Goal: Find specific page/section: Find specific page/section

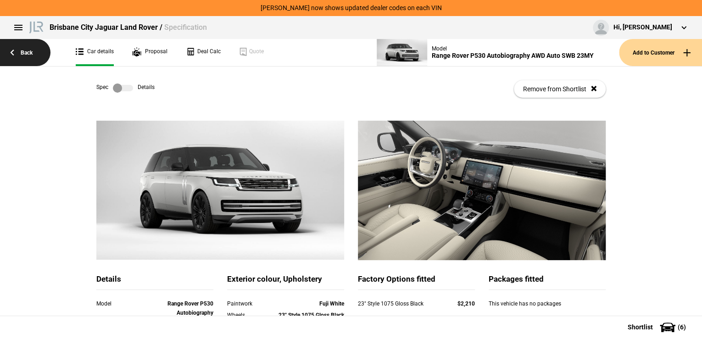
click at [33, 51] on link "Back" at bounding box center [25, 52] width 50 height 27
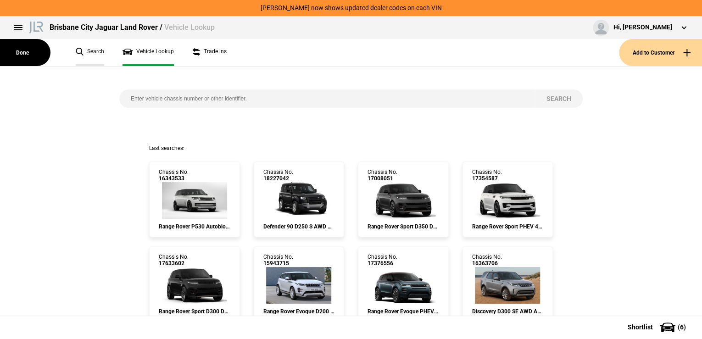
click at [93, 51] on link "Search" at bounding box center [90, 52] width 28 height 27
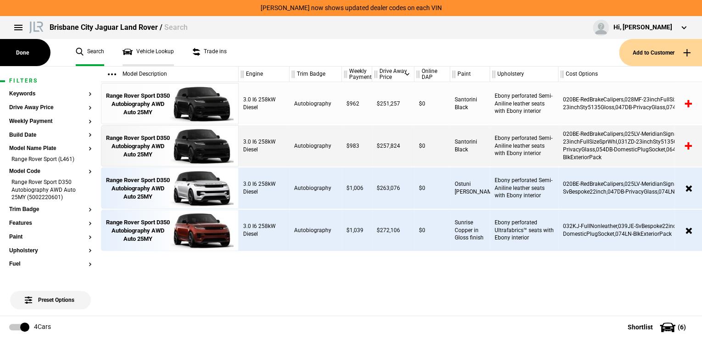
click at [155, 49] on link "Vehicle Lookup" at bounding box center [147, 52] width 51 height 27
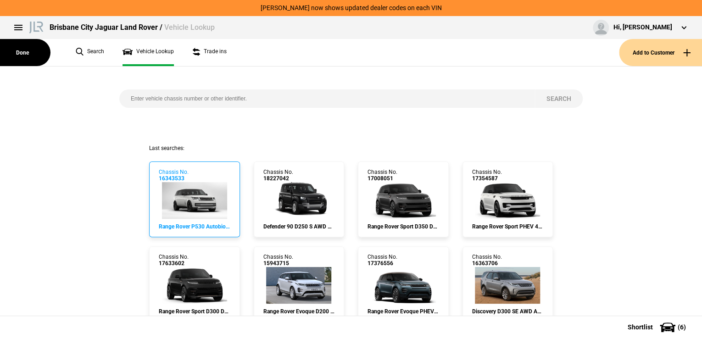
click at [186, 198] on img at bounding box center [194, 200] width 65 height 37
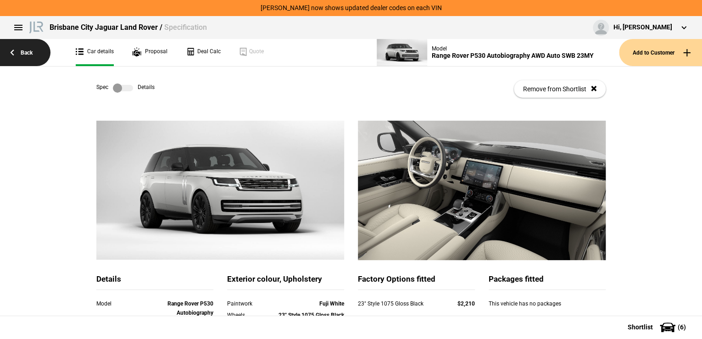
click at [24, 51] on link "Back" at bounding box center [25, 52] width 50 height 27
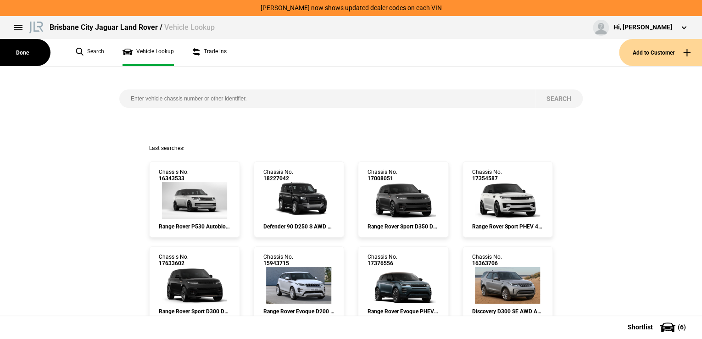
click at [154, 95] on input "search" at bounding box center [326, 98] width 415 height 18
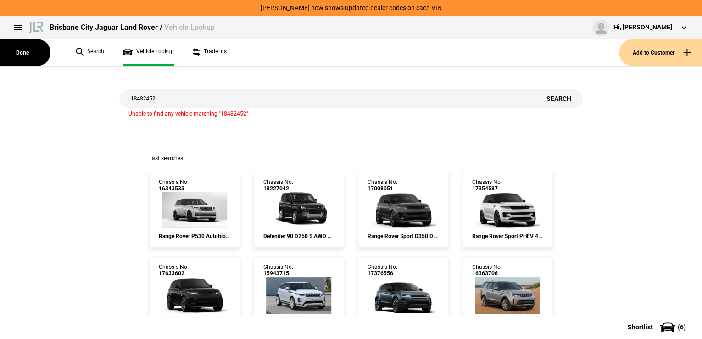
click at [154, 99] on input "18482452" at bounding box center [326, 98] width 415 height 18
type input "18284152"
click at [551, 97] on button "Search" at bounding box center [559, 98] width 48 height 18
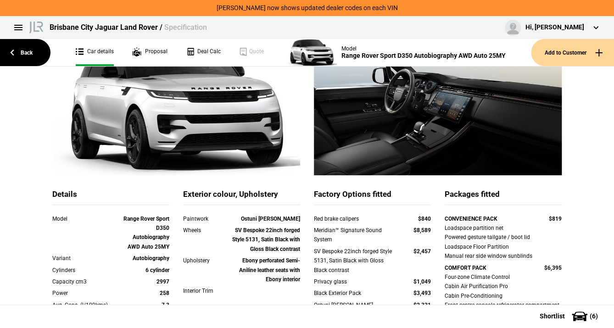
scroll to position [73, 0]
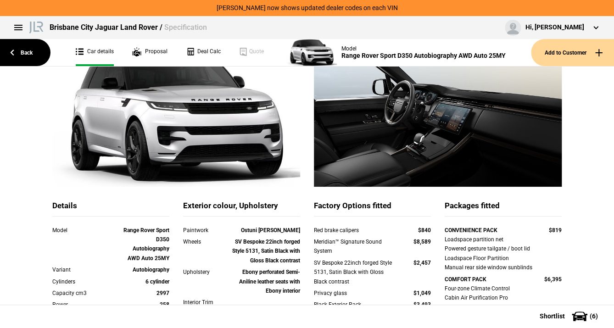
click at [273, 20] on div "Brisbane City Jaguar Land Rover / Specification Hi, [PERSON_NAME] Edit profile …" at bounding box center [307, 27] width 614 height 23
drag, startPoint x: 152, startPoint y: 121, endPoint x: 25, endPoint y: 112, distance: 127.3
drag, startPoint x: 65, startPoint y: 132, endPoint x: 453, endPoint y: 127, distance: 388.0
click at [453, 127] on img at bounding box center [438, 116] width 248 height 139
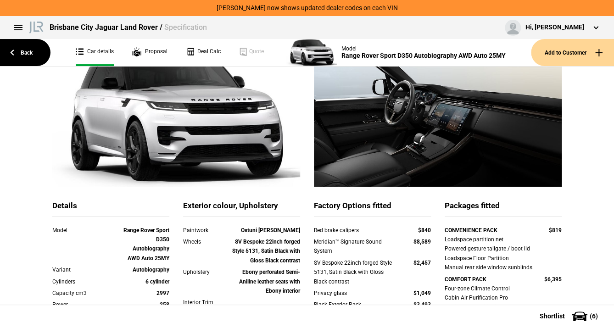
click at [453, 127] on img at bounding box center [438, 116] width 248 height 139
drag, startPoint x: 453, startPoint y: 127, endPoint x: 388, endPoint y: 183, distance: 85.8
click at [388, 183] on img at bounding box center [438, 116] width 248 height 139
click at [14, 28] on button at bounding box center [18, 27] width 18 height 18
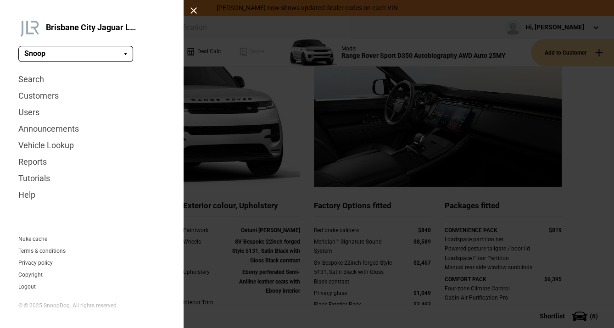
click at [248, 105] on div at bounding box center [307, 164] width 614 height 328
click at [194, 10] on div at bounding box center [193, 10] width 7 height 7
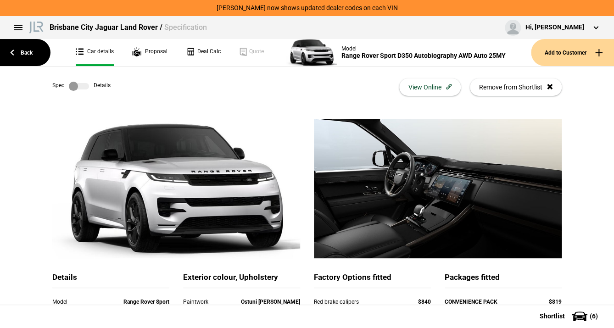
scroll to position [0, 0]
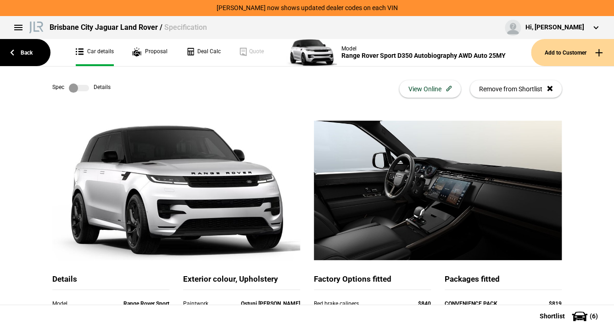
drag, startPoint x: 274, startPoint y: 120, endPoint x: 261, endPoint y: 89, distance: 34.1
click at [261, 89] on div "Spec Details View Online Remove from Shortlist" at bounding box center [306, 88] width 509 height 45
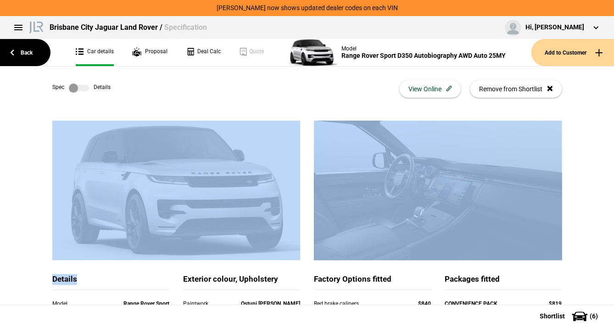
click at [261, 89] on div "Spec Details View Online Remove from Shortlist" at bounding box center [306, 88] width 509 height 45
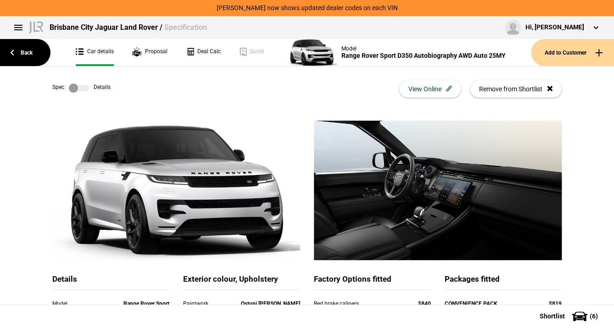
drag, startPoint x: 261, startPoint y: 89, endPoint x: 339, endPoint y: 89, distance: 78.4
click at [339, 89] on div "Spec Details View Online Remove from Shortlist" at bounding box center [306, 88] width 509 height 45
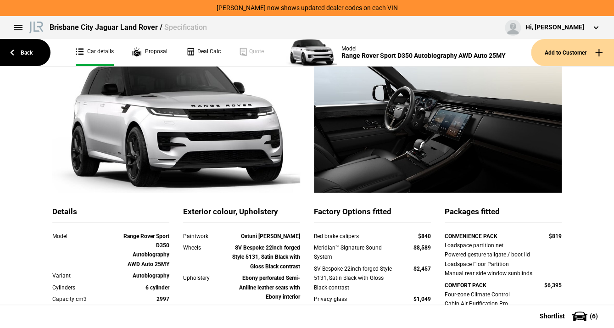
scroll to position [73, 0]
